Goal: Complete application form: Complete application form

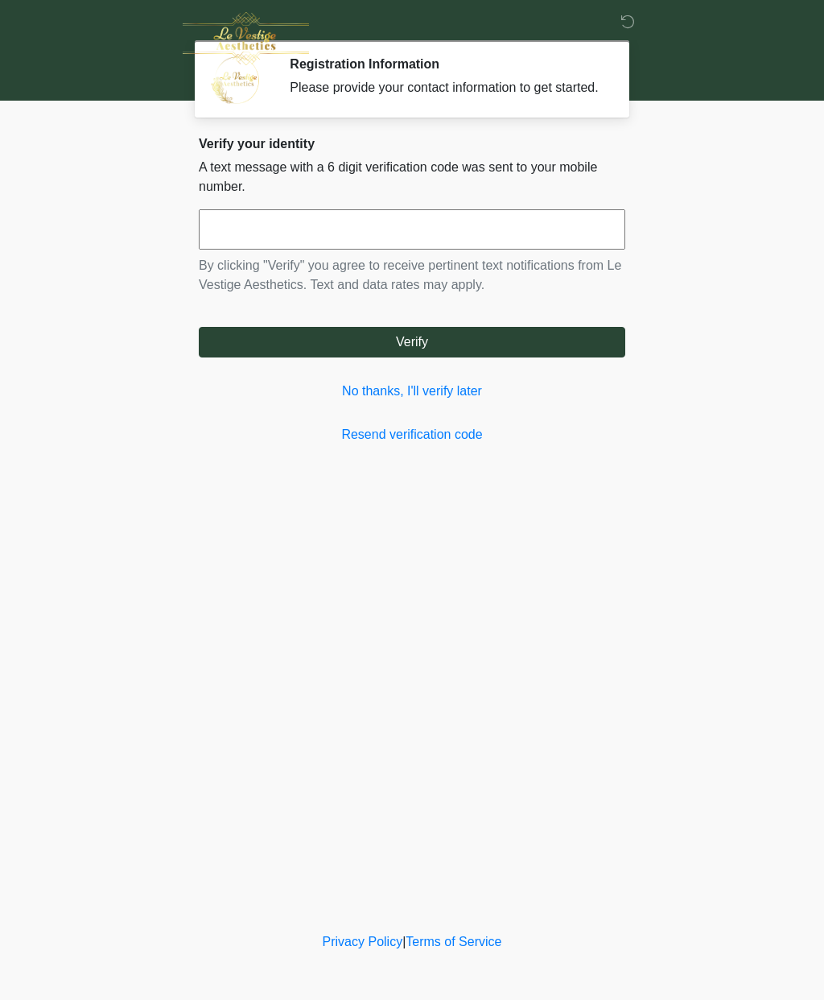
click at [279, 241] on input "text" at bounding box center [412, 229] width 427 height 40
type input "******"
click at [435, 357] on button "Verify" at bounding box center [412, 342] width 427 height 31
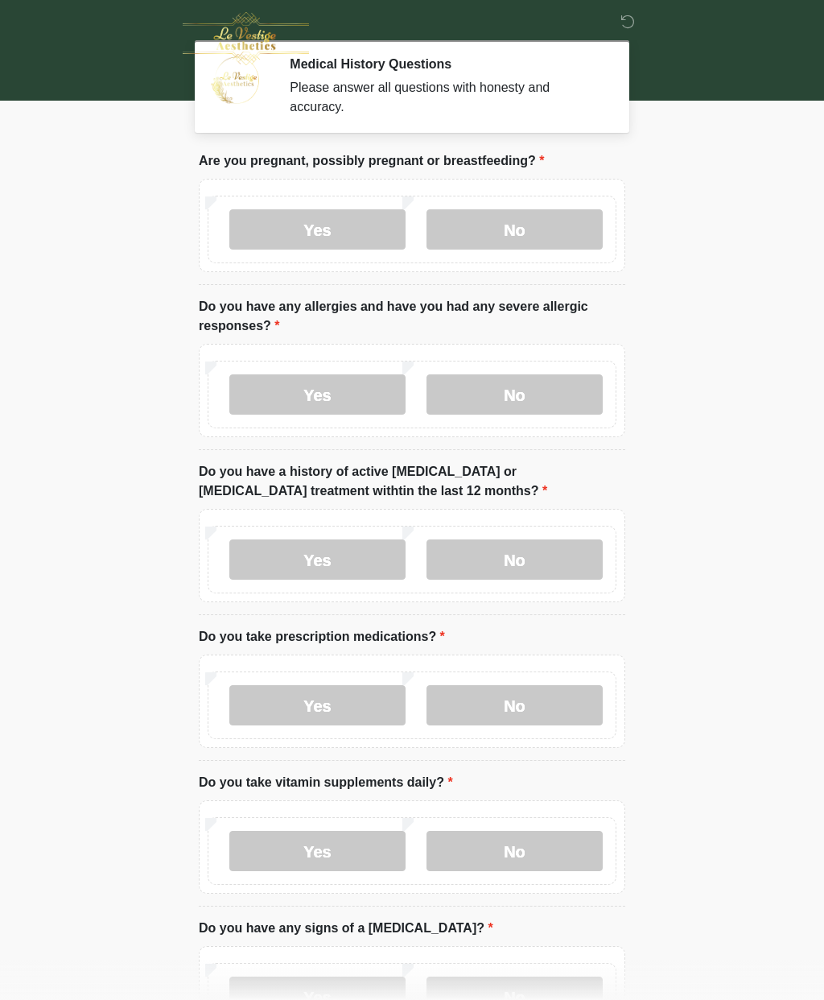
click at [539, 225] on label "No" at bounding box center [515, 229] width 176 height 40
click at [543, 405] on label "No" at bounding box center [515, 394] width 176 height 40
click at [516, 567] on label "No" at bounding box center [515, 559] width 176 height 40
click at [531, 712] on label "No" at bounding box center [515, 705] width 176 height 40
click at [330, 848] on label "Yes" at bounding box center [317, 851] width 176 height 40
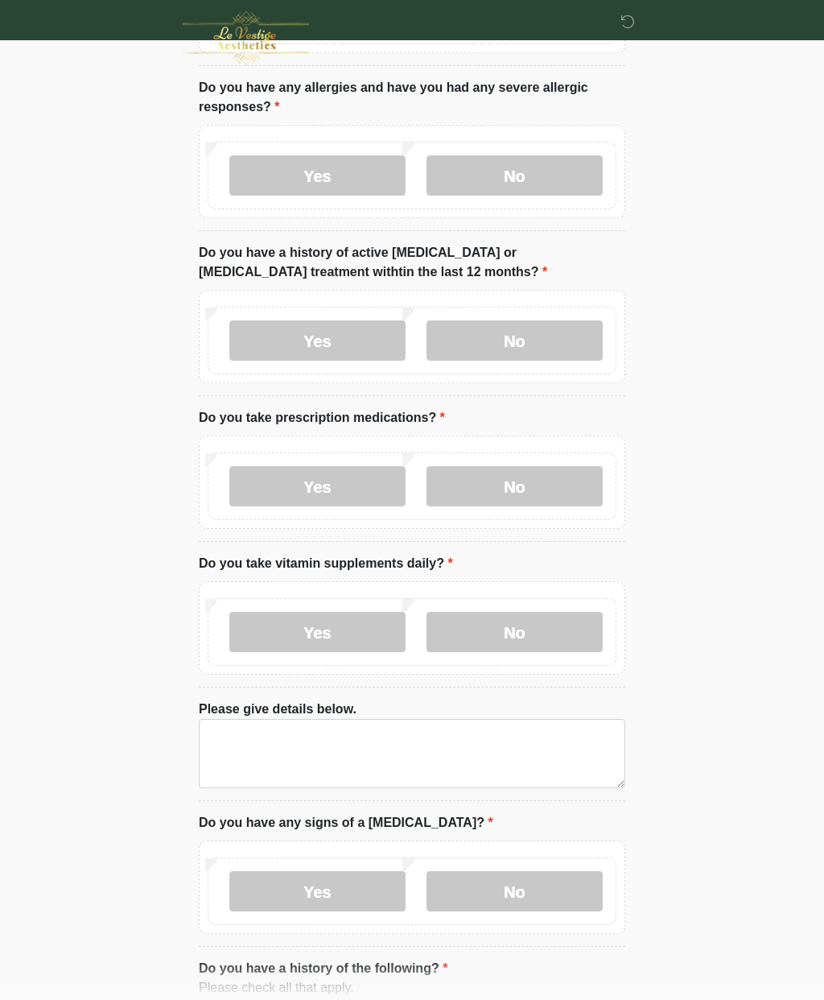
scroll to position [223, 0]
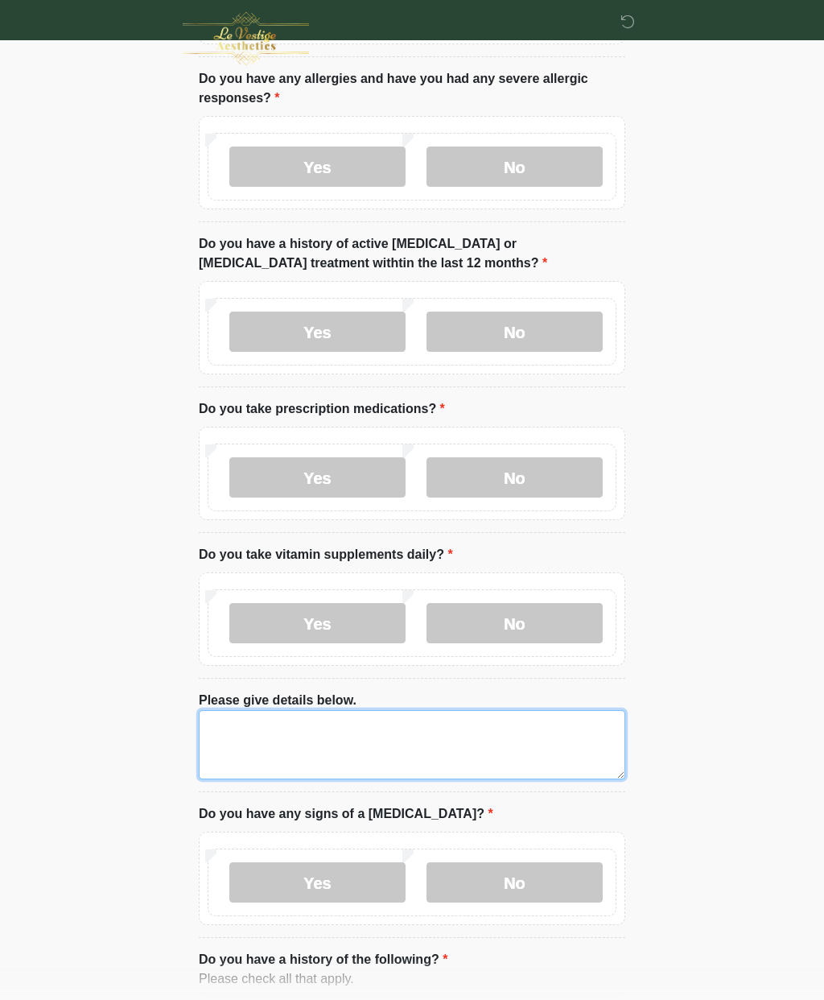
click at [341, 749] on textarea "Please give details below." at bounding box center [412, 744] width 427 height 69
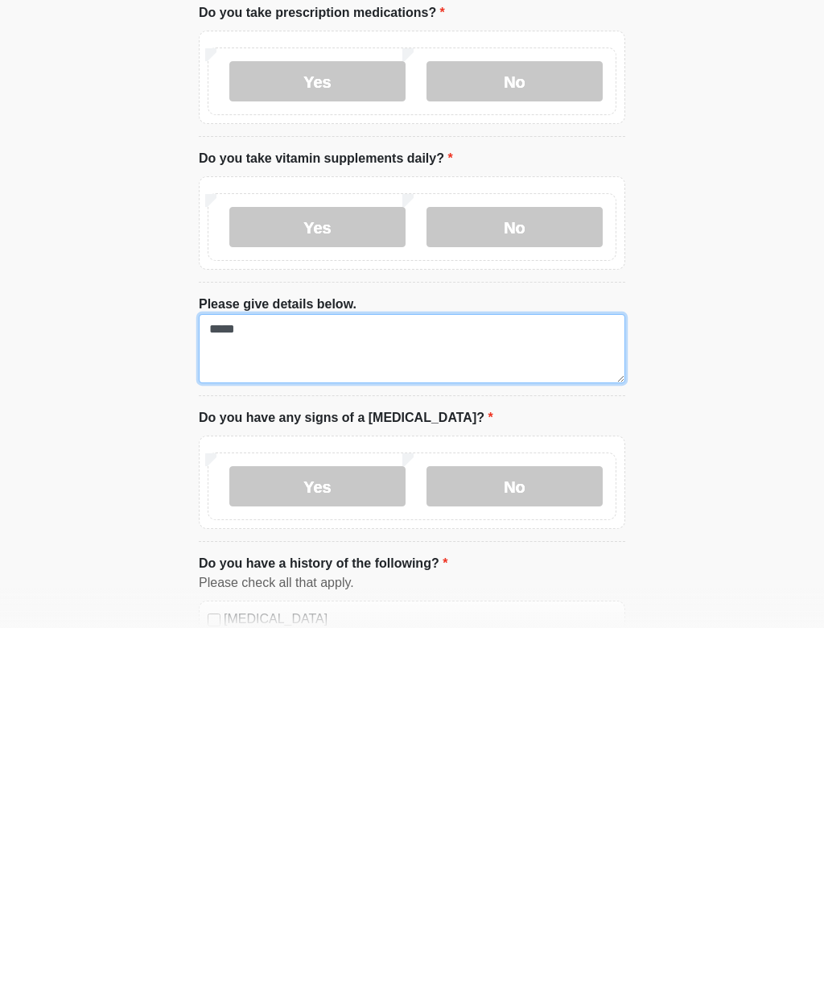
type textarea "*****"
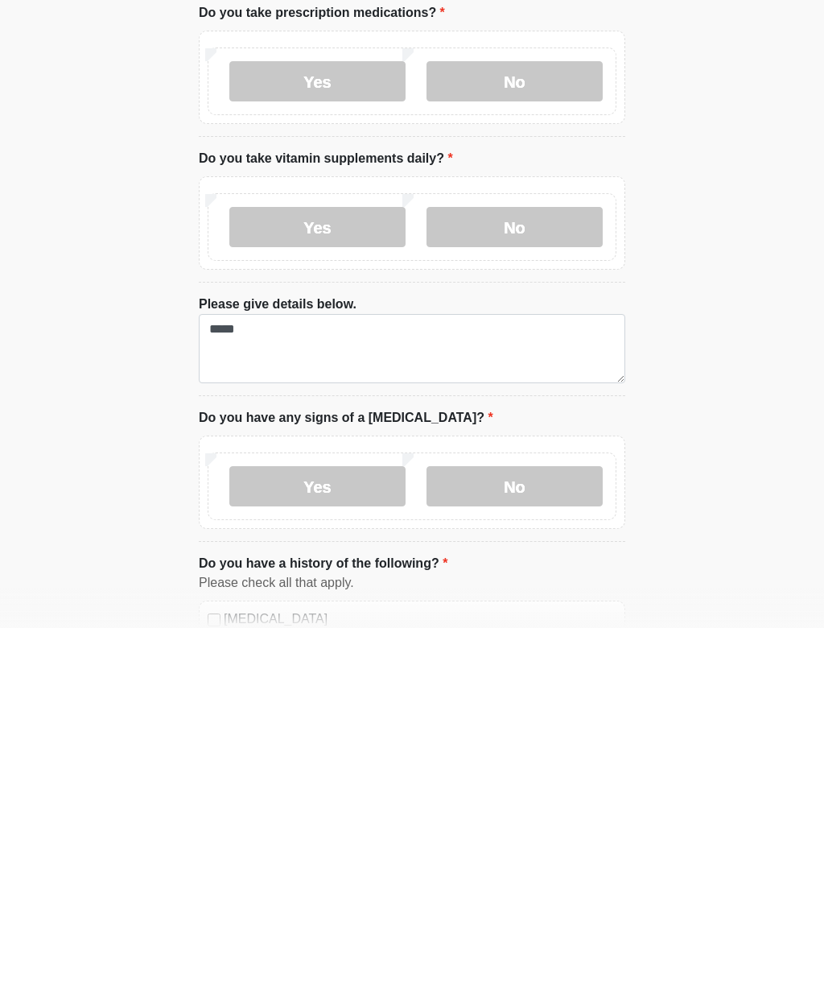
click at [530, 838] on label "No" at bounding box center [515, 858] width 176 height 40
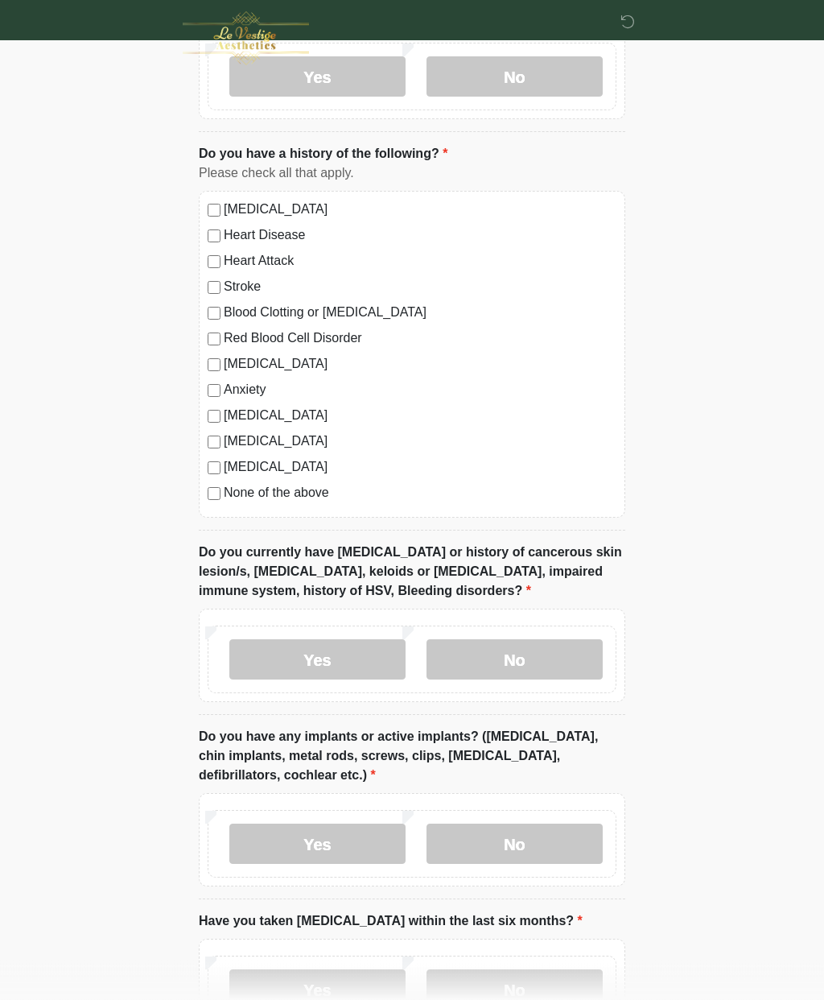
scroll to position [1034, 0]
click at [549, 652] on label "No" at bounding box center [515, 659] width 176 height 40
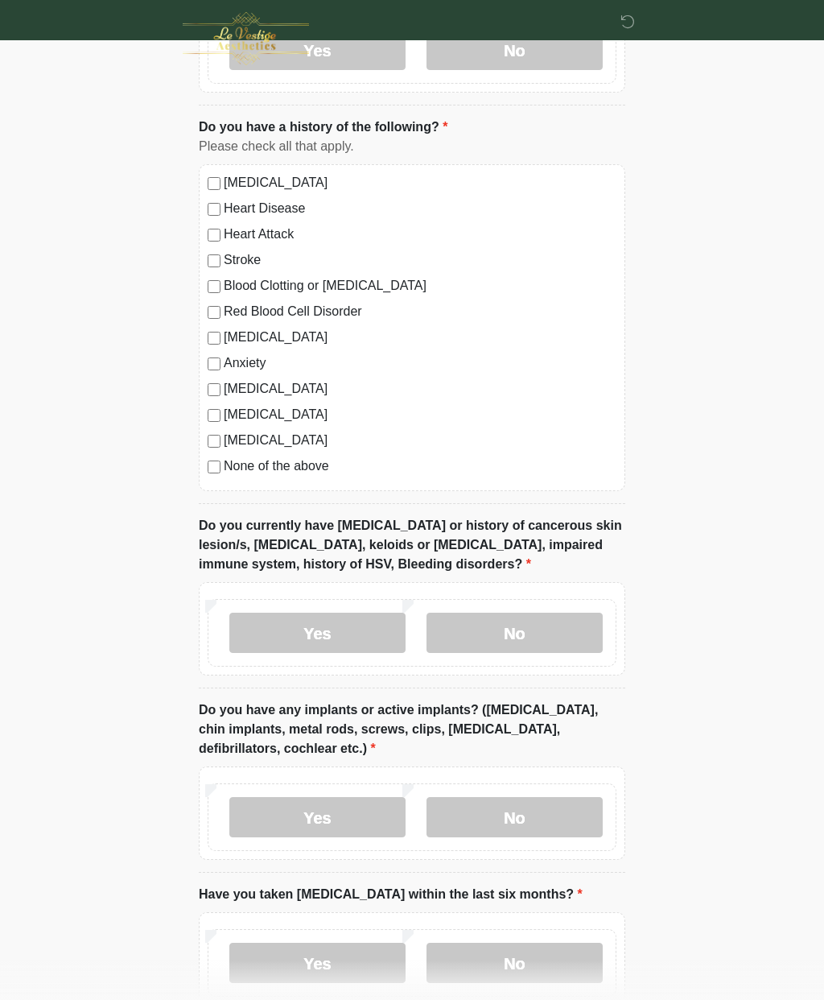
scroll to position [1141, 0]
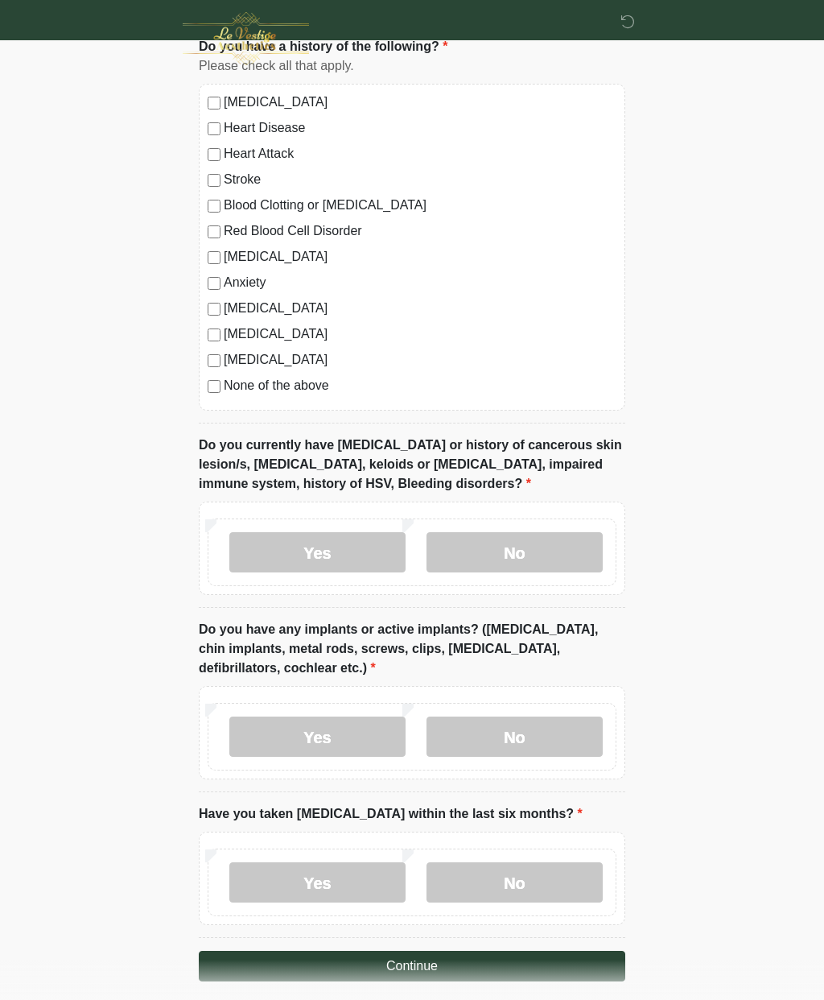
click at [532, 728] on label "No" at bounding box center [515, 736] width 176 height 40
click at [534, 873] on label "No" at bounding box center [515, 882] width 176 height 40
click at [482, 968] on button "Continue" at bounding box center [412, 966] width 427 height 31
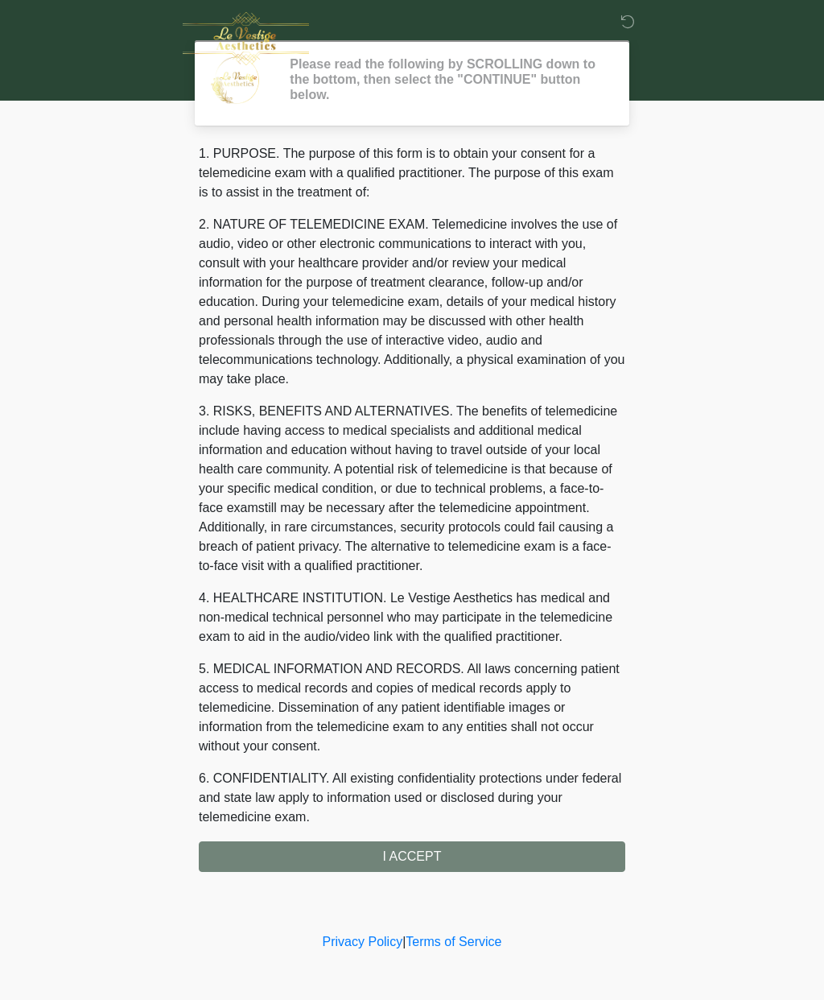
scroll to position [0, 0]
click at [427, 843] on div "1. PURPOSE. The purpose of this form is to obtain your consent for a telemedici…" at bounding box center [412, 508] width 427 height 728
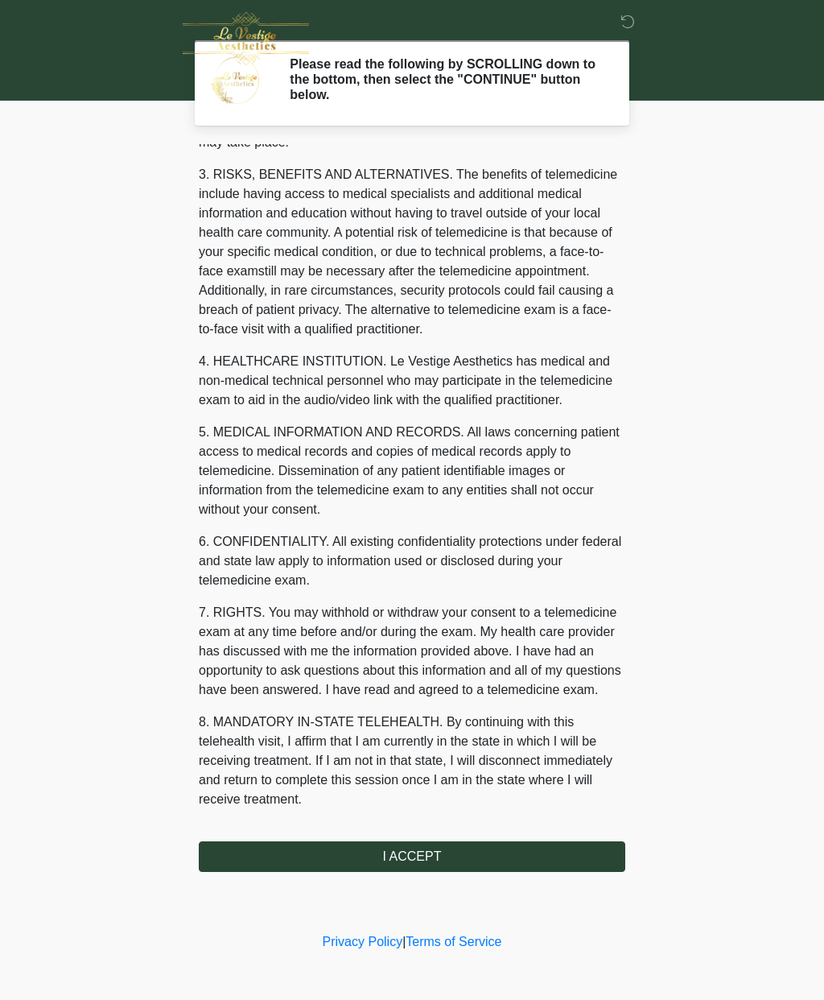
scroll to position [295, 0]
click at [421, 848] on button "I ACCEPT" at bounding box center [412, 856] width 427 height 31
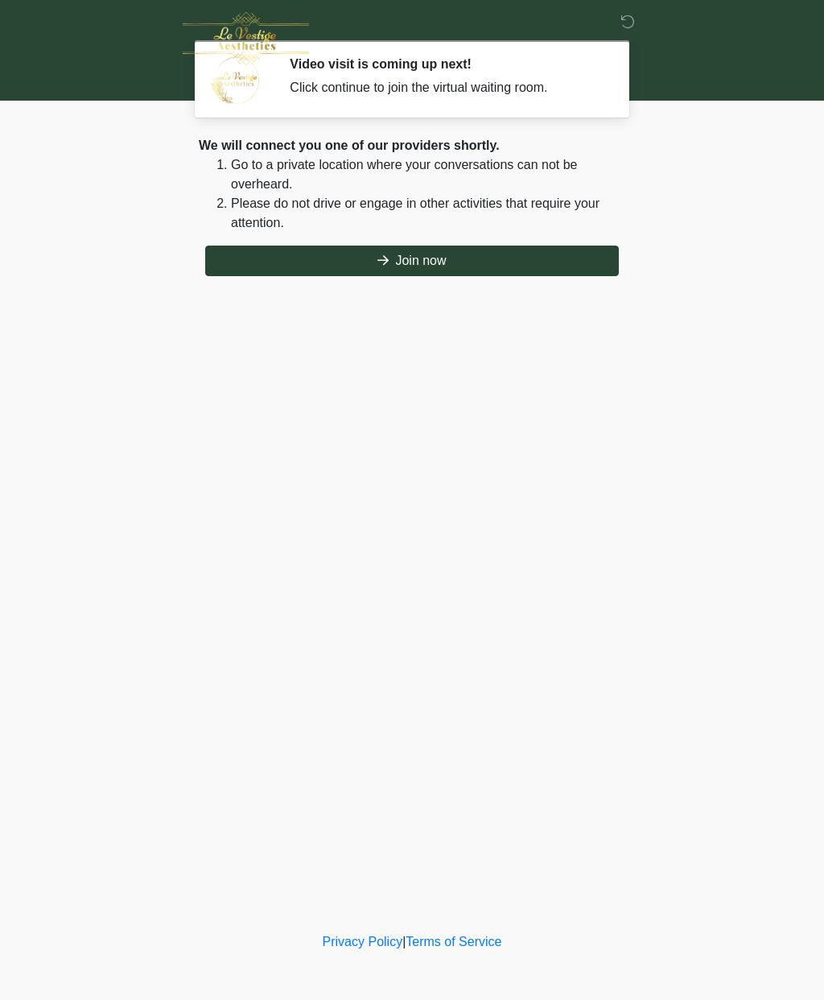
click at [414, 260] on button "Join now" at bounding box center [412, 261] width 414 height 31
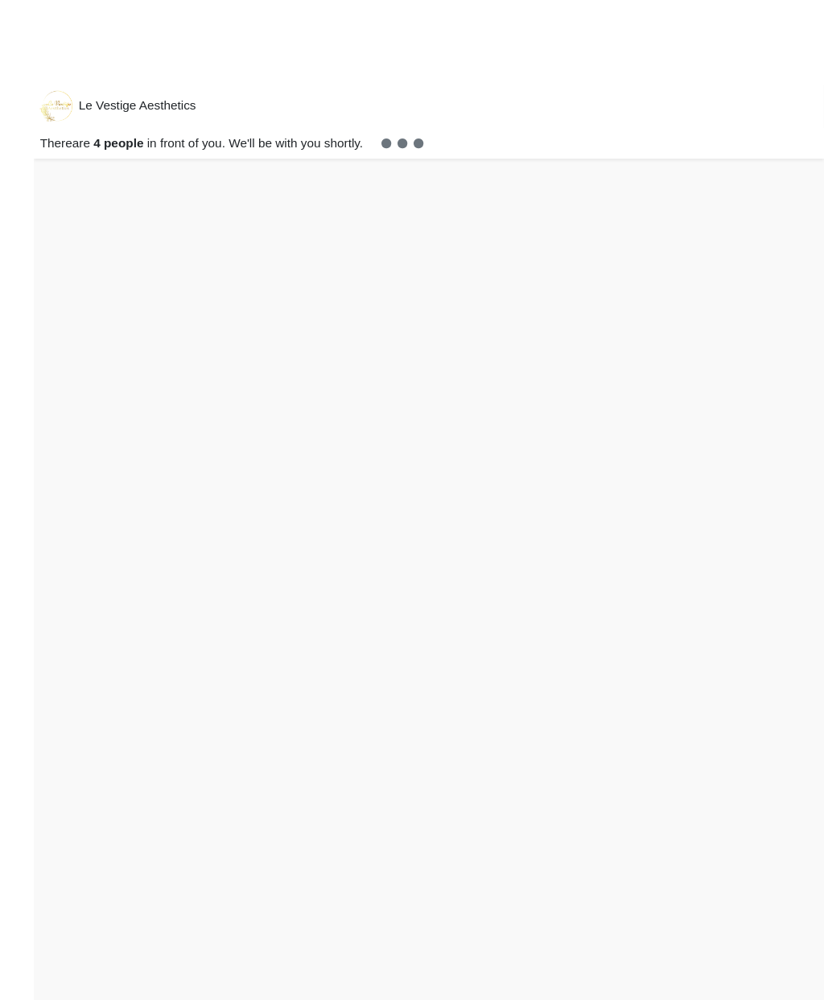
scroll to position [1, 0]
